Goal: Information Seeking & Learning: Learn about a topic

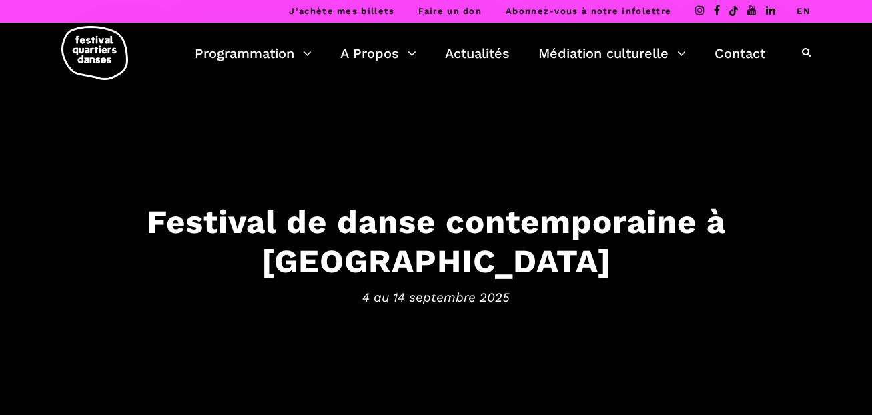
click at [806, 55] on icon at bounding box center [806, 51] width 9 height 9
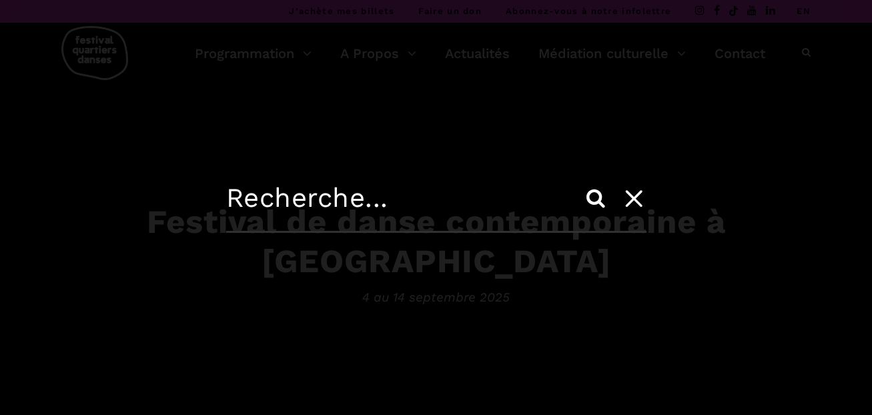
click at [248, 188] on input "text" at bounding box center [436, 207] width 420 height 51
type input "b"
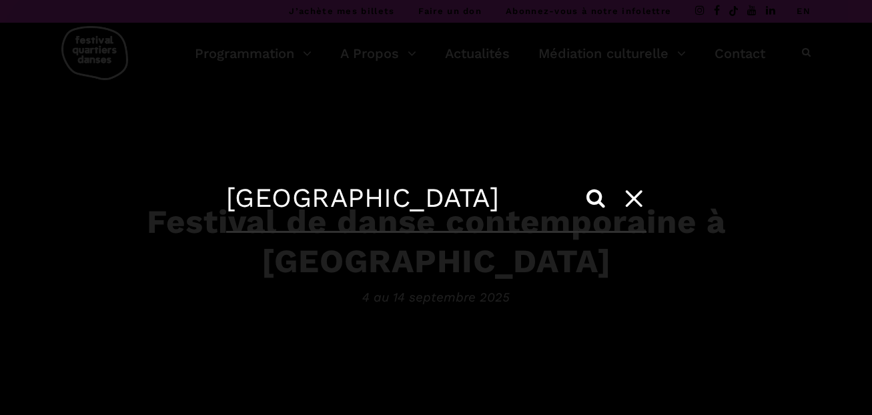
type input "[GEOGRAPHIC_DATA]"
click at [579, 182] on input "Search" at bounding box center [595, 198] width 32 height 32
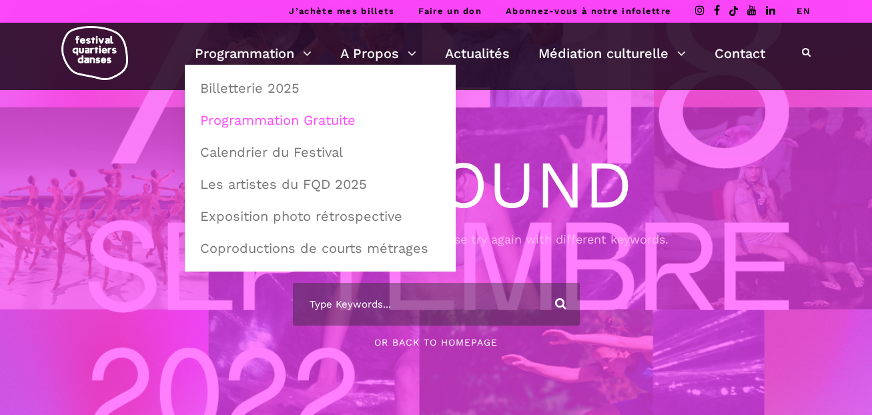
click at [277, 121] on link "Programmation Gratuite" at bounding box center [320, 120] width 256 height 31
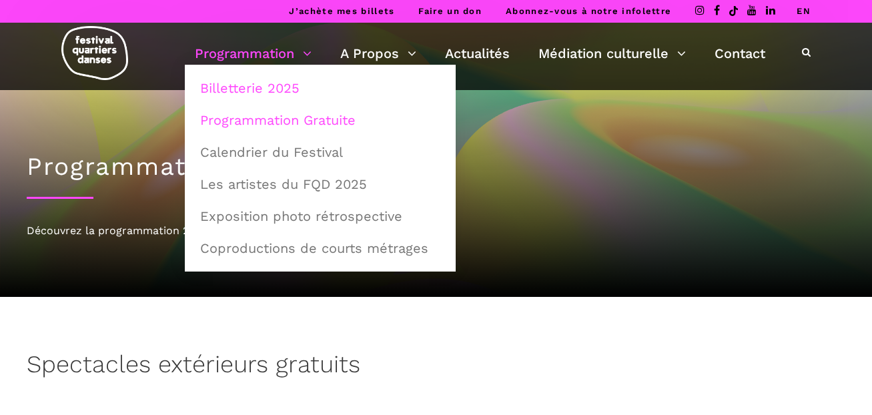
click at [269, 98] on link "Billetterie 2025" at bounding box center [320, 88] width 256 height 31
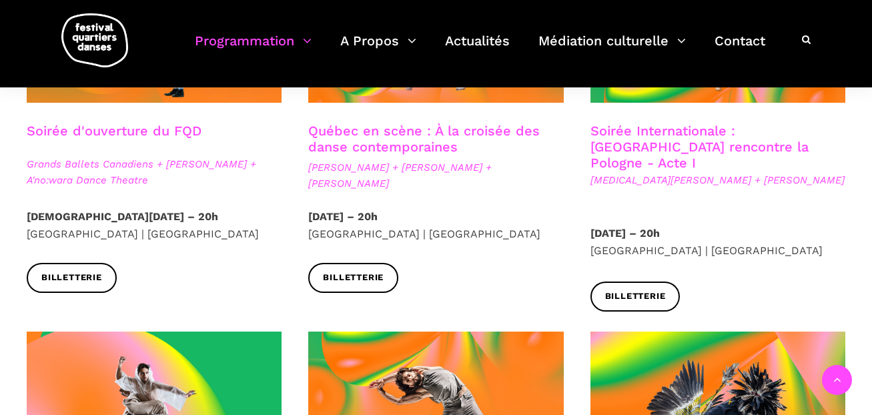
scroll to position [293, 0]
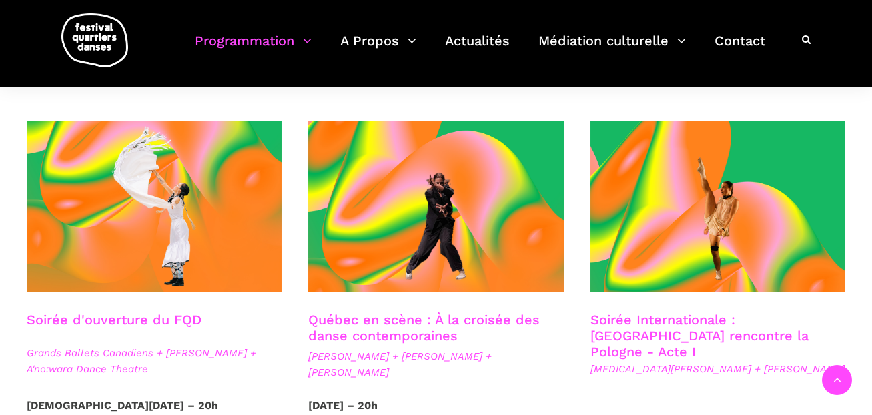
drag, startPoint x: 876, startPoint y: 21, endPoint x: 874, endPoint y: 49, distance: 28.1
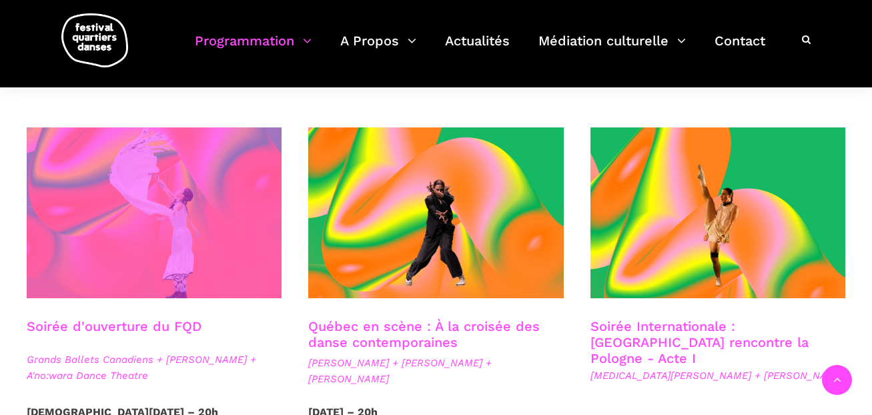
click at [206, 227] on span at bounding box center [154, 212] width 255 height 171
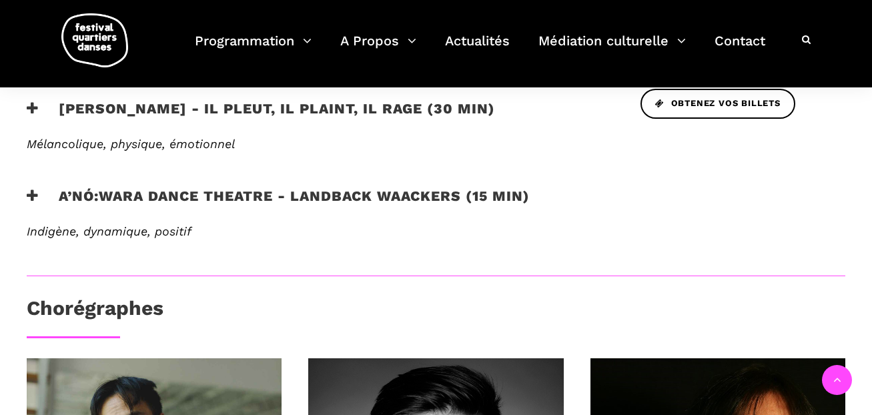
scroll to position [668, 0]
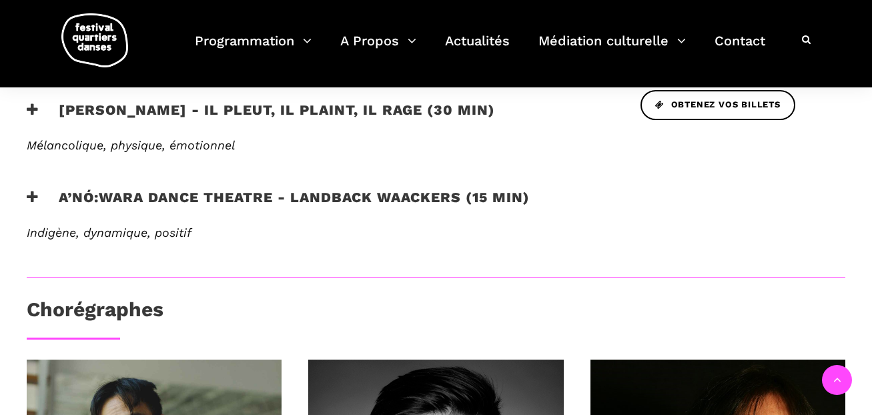
click at [250, 198] on h3 "A’nó:wara Dance Theatre - Landback Waackers (15 min)" at bounding box center [278, 205] width 503 height 33
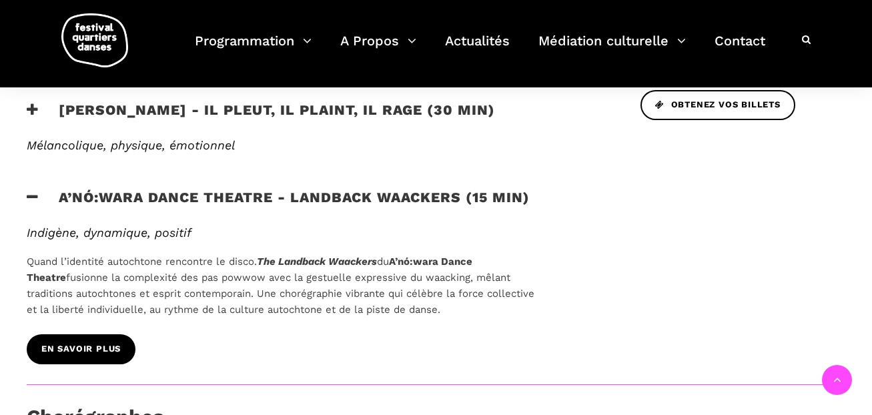
click at [95, 357] on link "EN SAVOIR PLUS" at bounding box center [81, 349] width 109 height 30
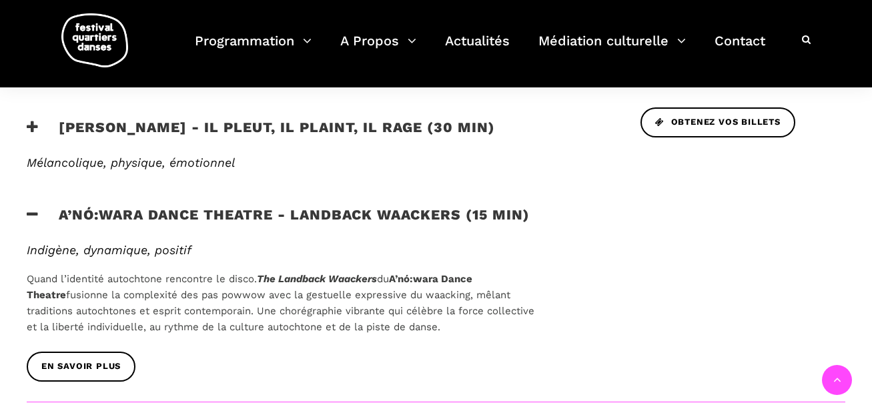
scroll to position [649, 0]
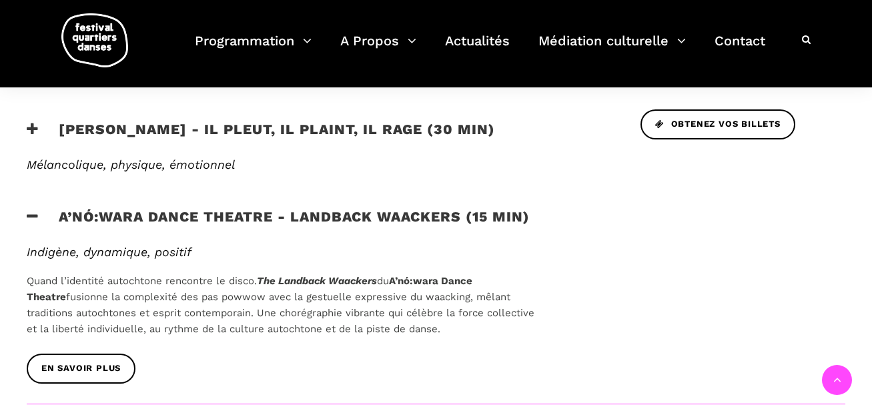
click at [171, 217] on h3 "A’nó:wara Dance Theatre - Landback Waackers (15 min)" at bounding box center [278, 224] width 503 height 33
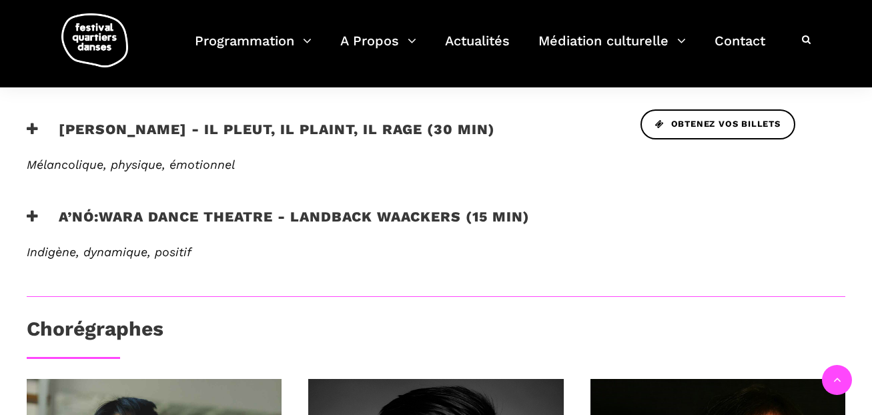
click at [171, 217] on h3 "A’nó:wara Dance Theatre - Landback Waackers (15 min)" at bounding box center [278, 224] width 503 height 33
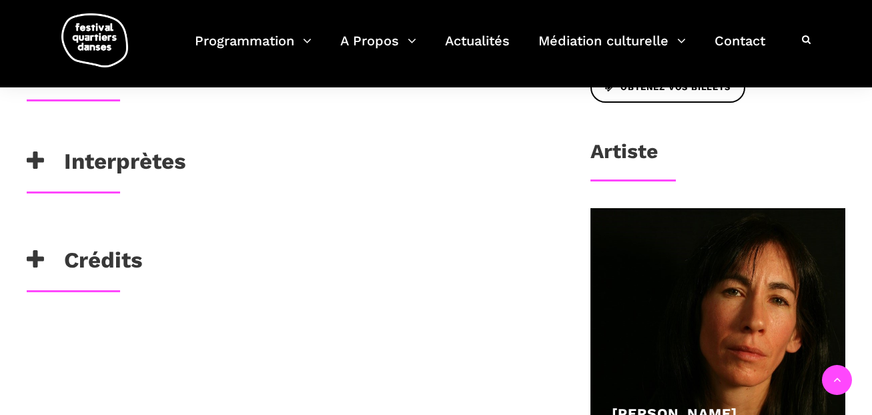
scroll to position [659, 0]
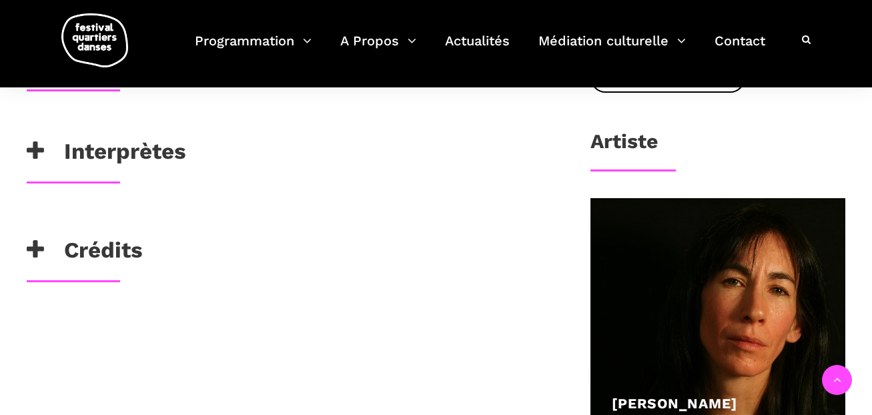
click at [151, 238] on div "Crédits" at bounding box center [287, 253] width 520 height 33
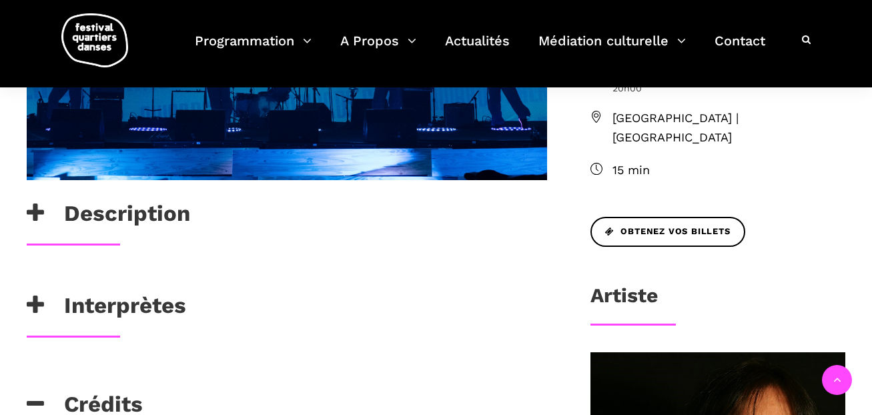
scroll to position [524, 0]
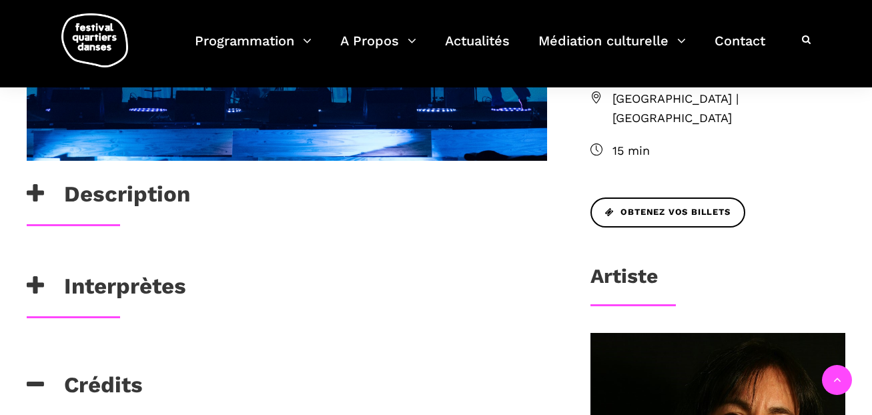
click at [145, 215] on div "Description" at bounding box center [286, 202] width 547 height 43
click at [150, 189] on h3 "Description" at bounding box center [108, 197] width 163 height 33
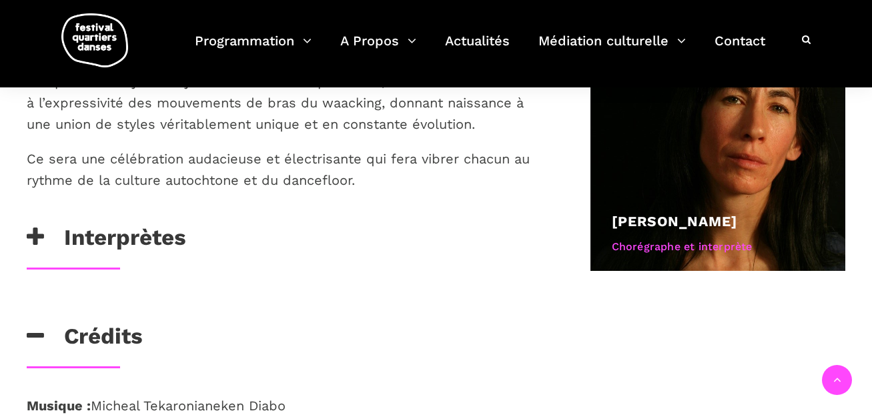
click at [156, 252] on h3 "Interprètes" at bounding box center [106, 240] width 159 height 33
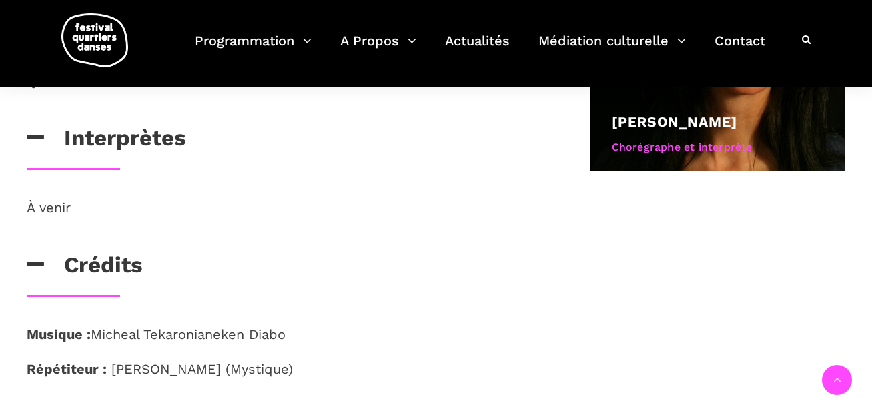
scroll to position [949, 0]
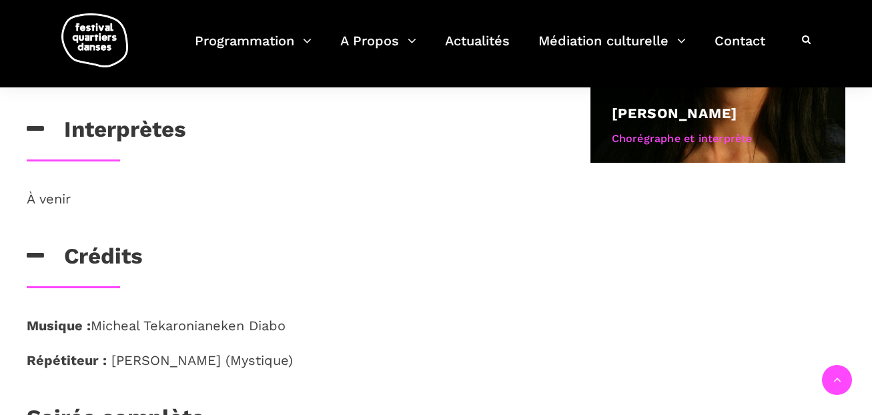
click at [156, 252] on div "Crédits" at bounding box center [287, 259] width 520 height 33
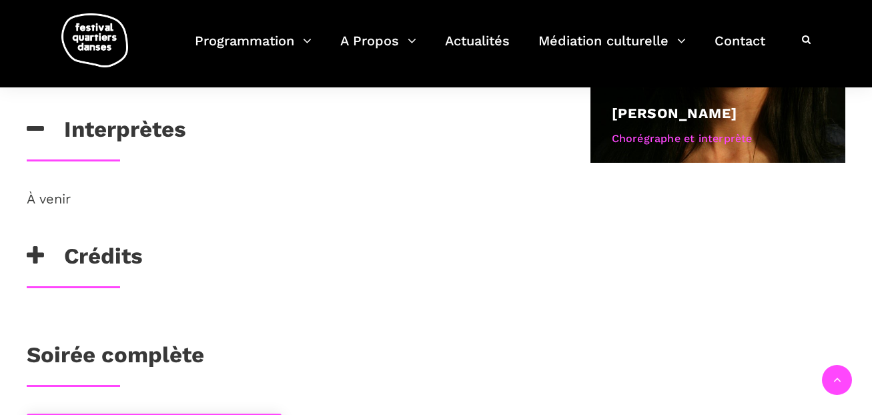
click at [156, 252] on div "Crédits" at bounding box center [287, 259] width 520 height 33
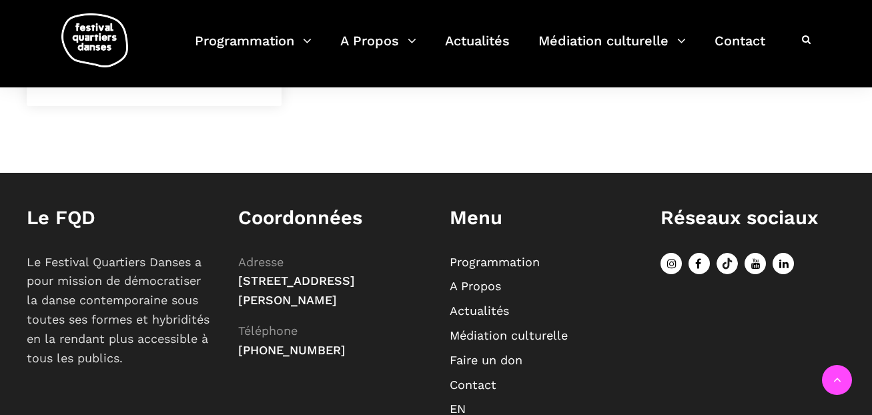
scroll to position [1611, 0]
